Goal: Task Accomplishment & Management: Use online tool/utility

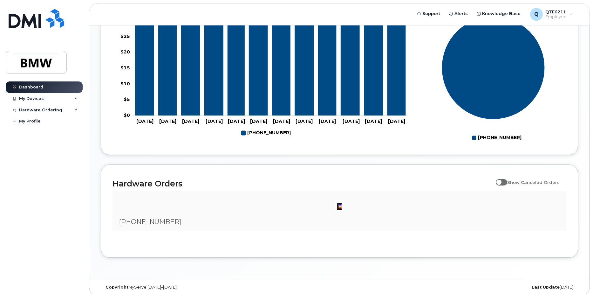
scroll to position [285, 0]
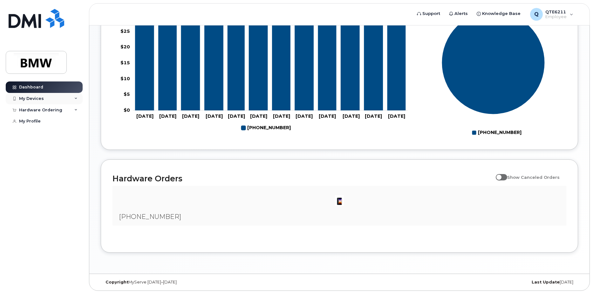
click at [43, 99] on div "My Devices" at bounding box center [31, 98] width 25 height 5
click at [56, 126] on div "([PERSON_NAME])" at bounding box center [58, 128] width 39 height 6
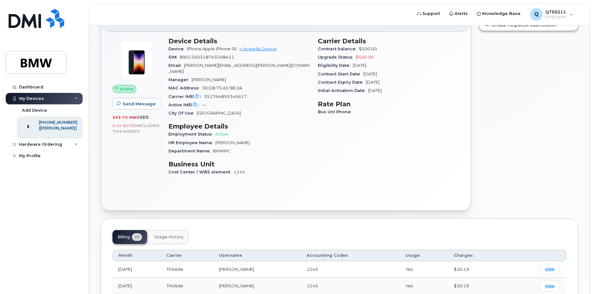
scroll to position [32, 0]
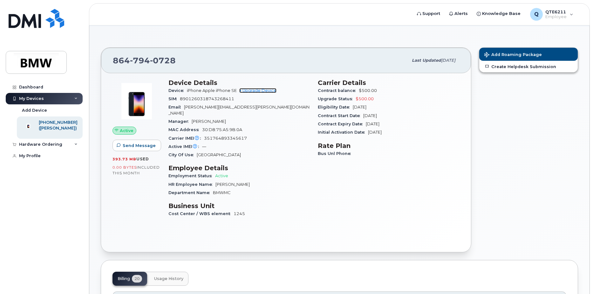
click at [258, 91] on link "+ Upgrade Device" at bounding box center [257, 90] width 37 height 5
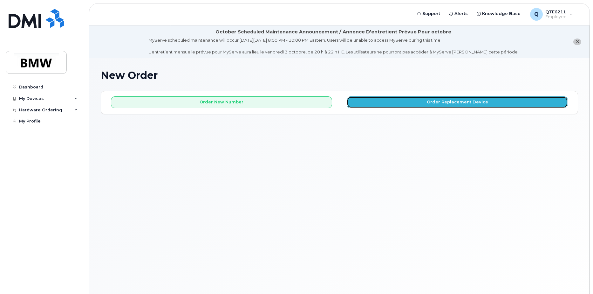
click at [471, 107] on button "Order Replacement Device" at bounding box center [457, 102] width 221 height 12
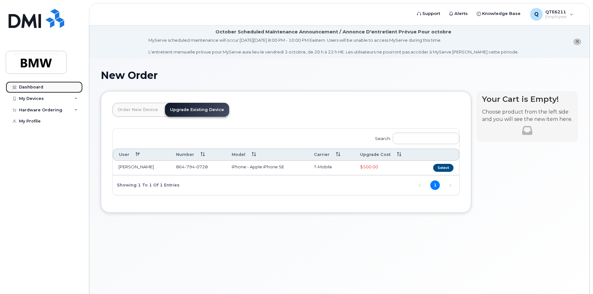
click at [45, 89] on link "Dashboard" at bounding box center [44, 86] width 77 height 11
